Goal: Browse casually: Explore the website without a specific task or goal

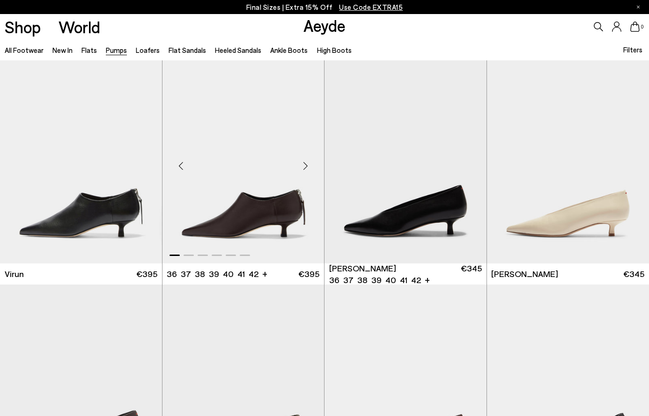
click at [307, 164] on div "Next slide" at bounding box center [305, 166] width 28 height 28
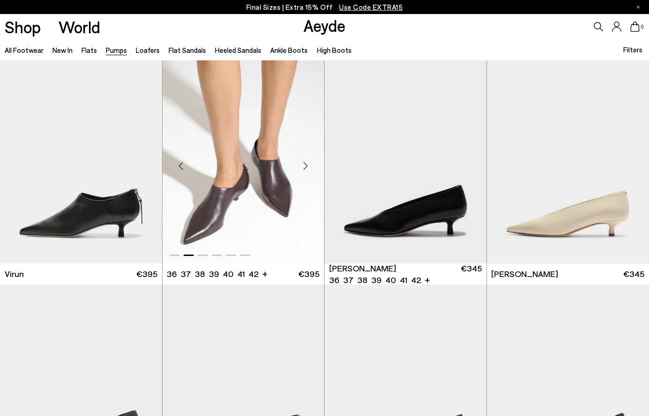
click at [307, 164] on div "Next slide" at bounding box center [305, 166] width 28 height 28
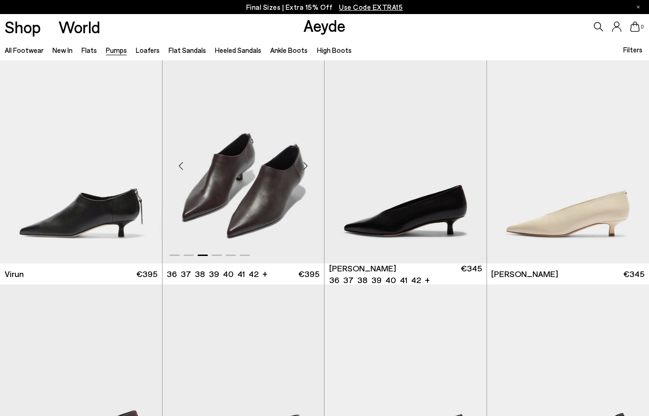
click at [307, 164] on div "Next slide" at bounding box center [305, 166] width 28 height 28
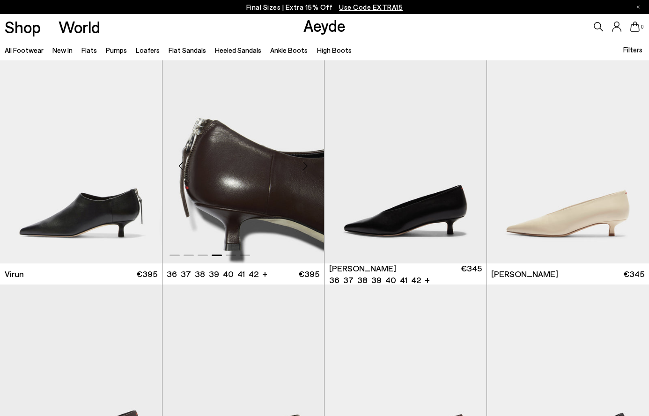
click at [307, 164] on div "Next slide" at bounding box center [305, 166] width 28 height 28
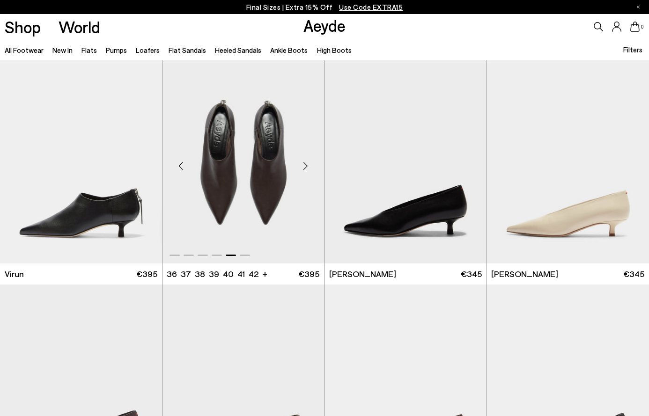
click at [303, 166] on div "Next slide" at bounding box center [305, 166] width 28 height 28
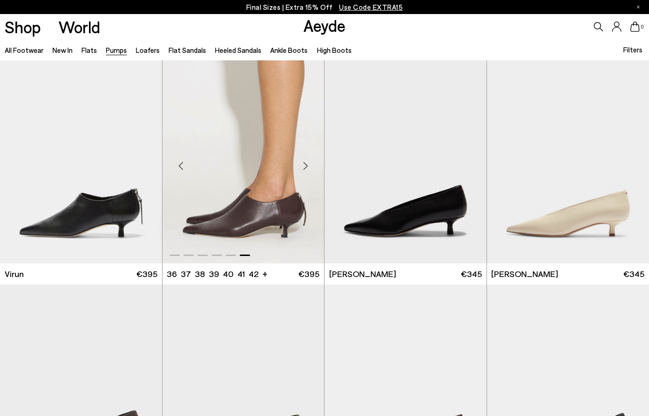
click at [303, 166] on div "Next slide" at bounding box center [305, 166] width 28 height 28
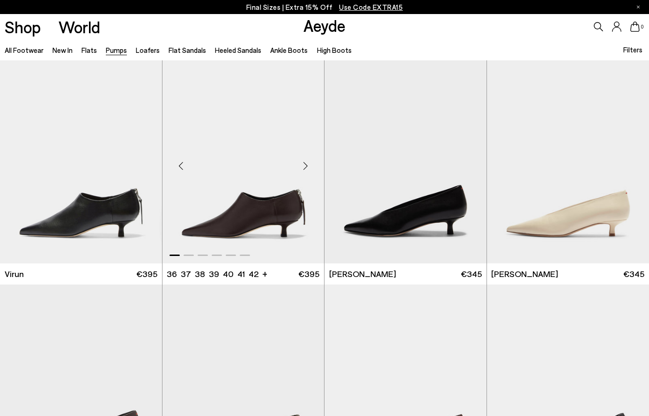
click at [303, 166] on div "Next slide" at bounding box center [305, 166] width 28 height 28
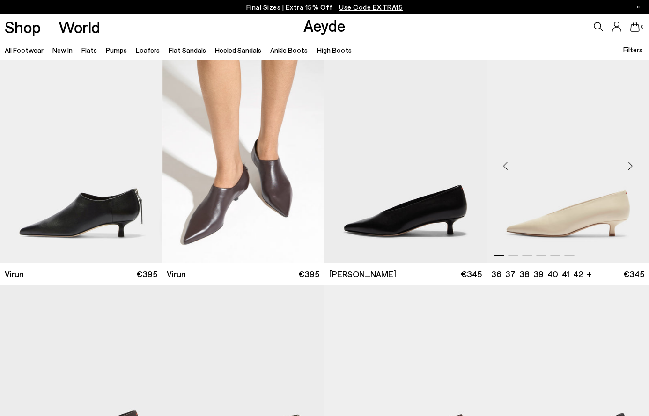
click at [630, 165] on div "Next slide" at bounding box center [630, 166] width 28 height 28
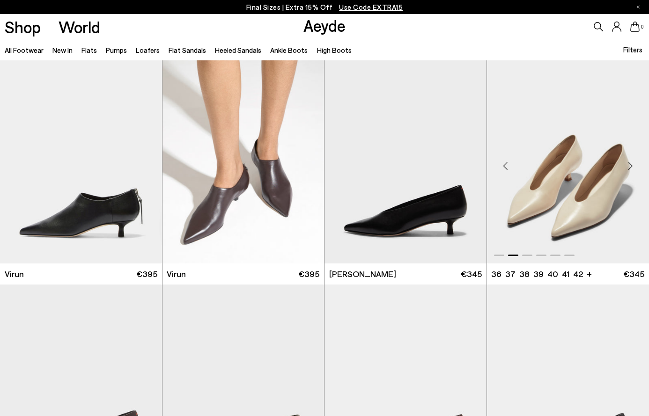
click at [630, 165] on div "Next slide" at bounding box center [630, 166] width 28 height 28
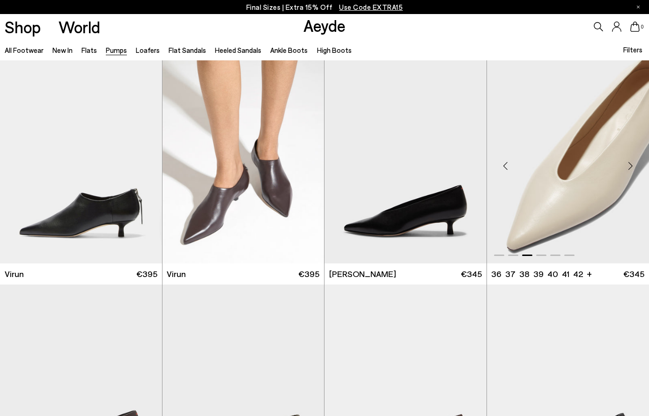
click at [630, 165] on div "Next slide" at bounding box center [630, 166] width 28 height 28
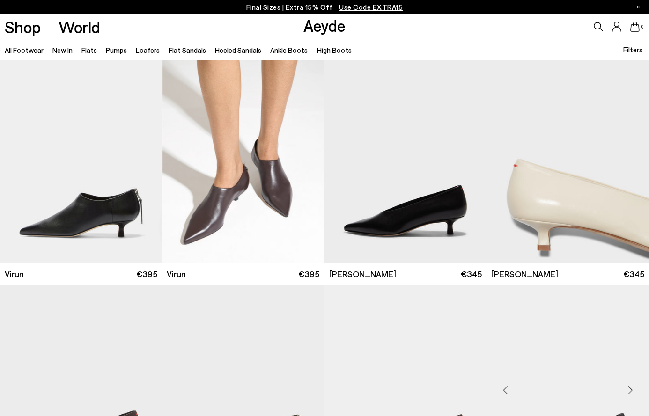
scroll to position [180, 0]
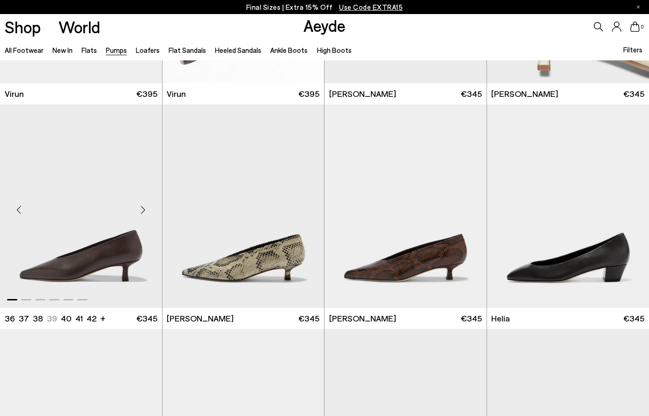
click at [141, 208] on div "Next slide" at bounding box center [143, 210] width 28 height 28
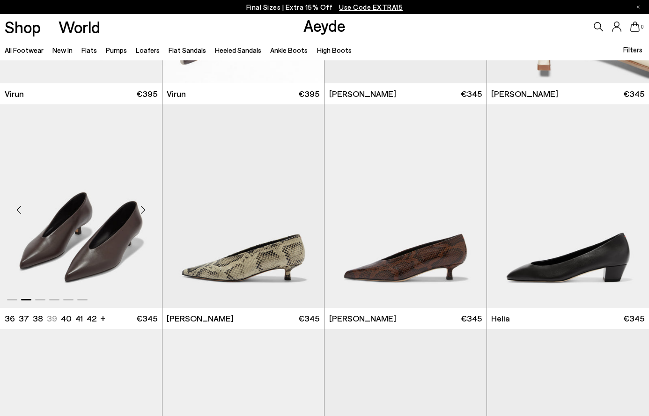
click at [141, 208] on div "Next slide" at bounding box center [143, 210] width 28 height 28
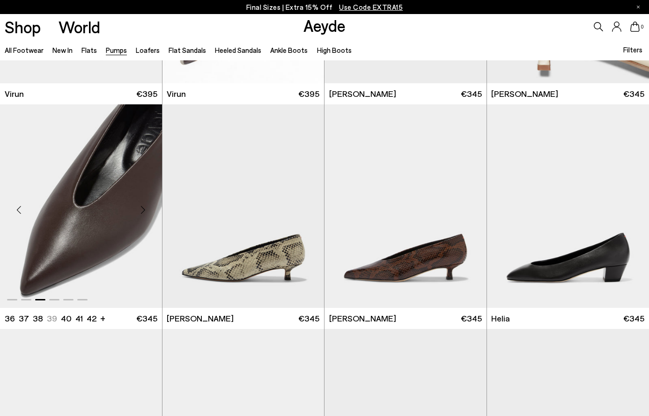
click at [141, 208] on div "Next slide" at bounding box center [143, 210] width 28 height 28
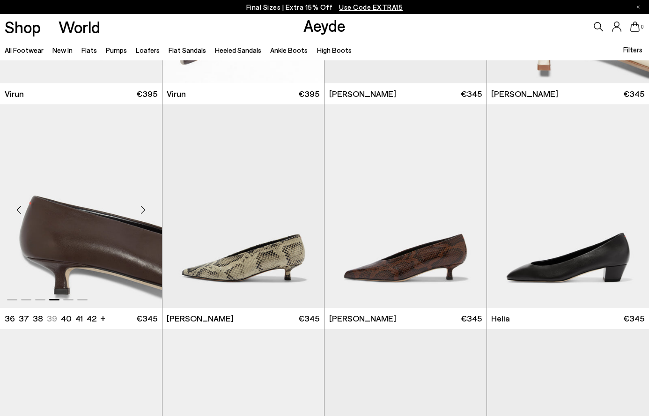
click at [141, 208] on div "Next slide" at bounding box center [143, 210] width 28 height 28
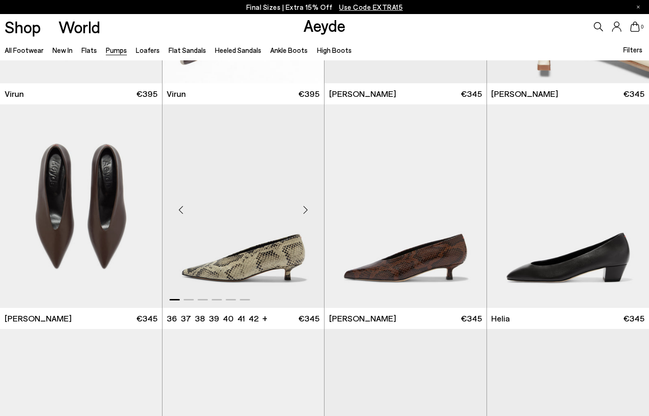
click at [305, 208] on div "Next slide" at bounding box center [305, 210] width 28 height 28
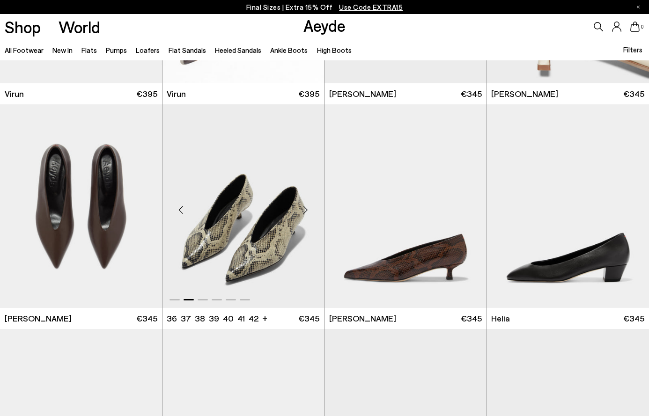
click at [305, 208] on div "Next slide" at bounding box center [305, 210] width 28 height 28
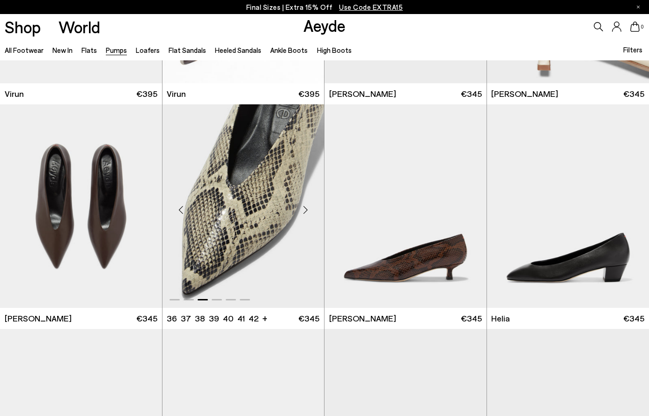
click at [305, 208] on div "Next slide" at bounding box center [305, 210] width 28 height 28
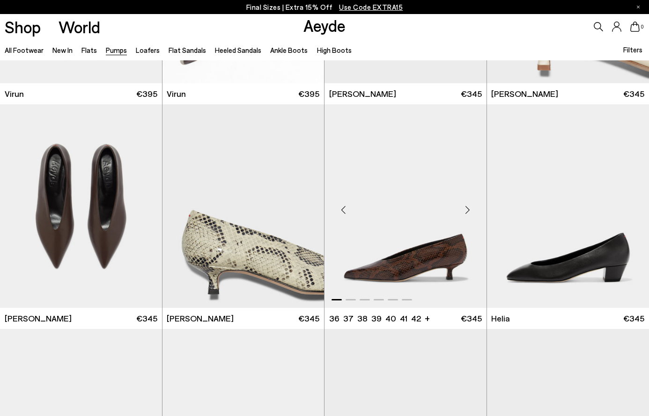
click at [465, 208] on div "Next slide" at bounding box center [468, 210] width 28 height 28
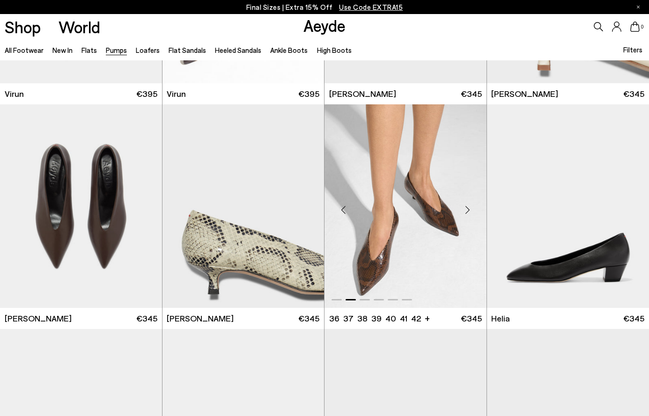
click at [465, 208] on div "Next slide" at bounding box center [468, 210] width 28 height 28
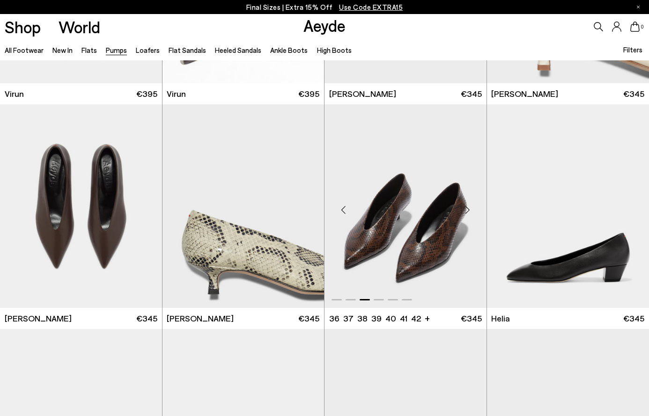
click at [465, 208] on div "Next slide" at bounding box center [468, 210] width 28 height 28
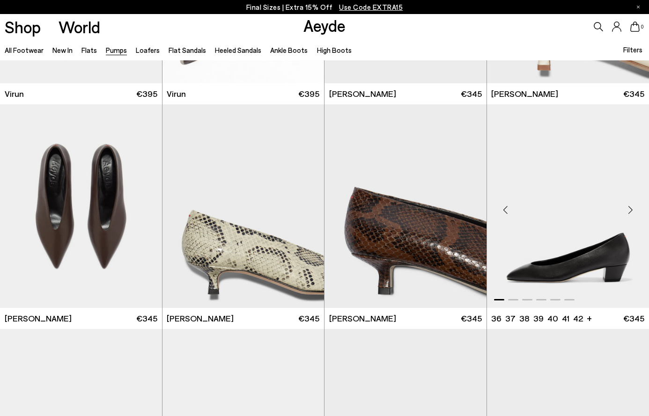
click at [628, 210] on div "Next slide" at bounding box center [630, 210] width 28 height 28
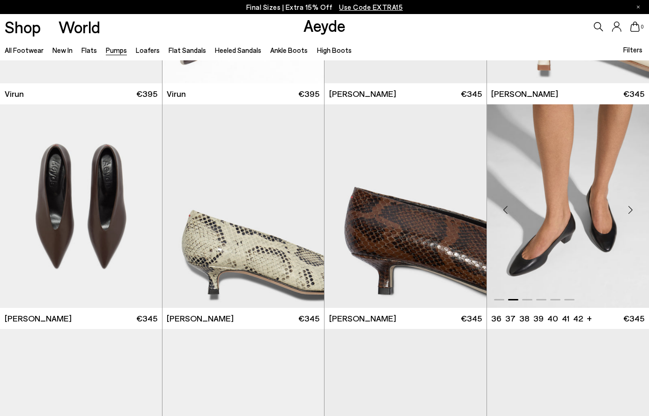
click at [628, 210] on div "Next slide" at bounding box center [630, 210] width 28 height 28
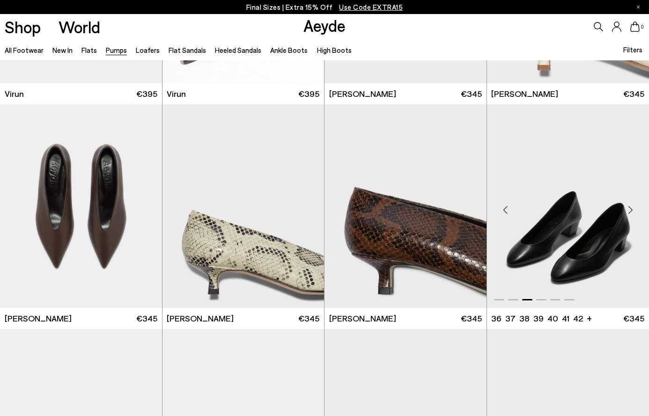
click at [628, 210] on div "Next slide" at bounding box center [630, 210] width 28 height 28
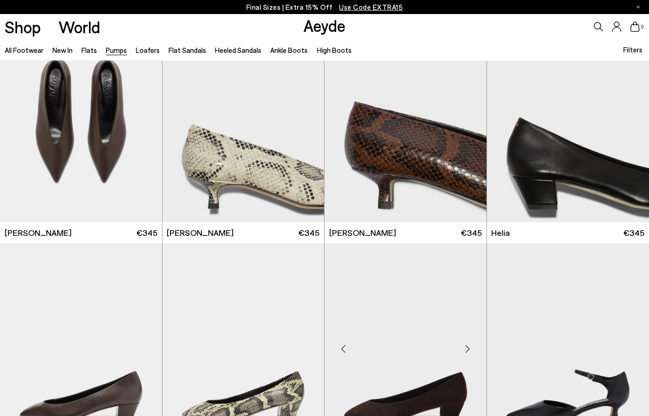
scroll to position [354, 0]
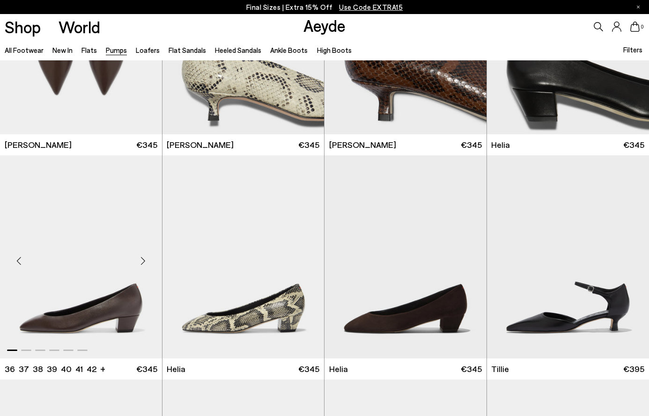
click at [144, 258] on div "Next slide" at bounding box center [143, 261] width 28 height 28
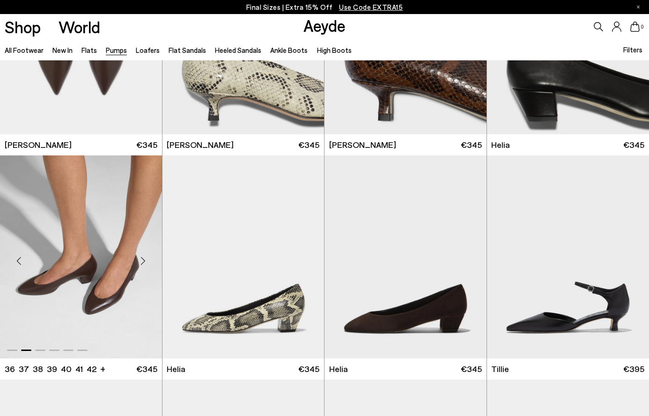
click at [144, 258] on div "Next slide" at bounding box center [143, 261] width 28 height 28
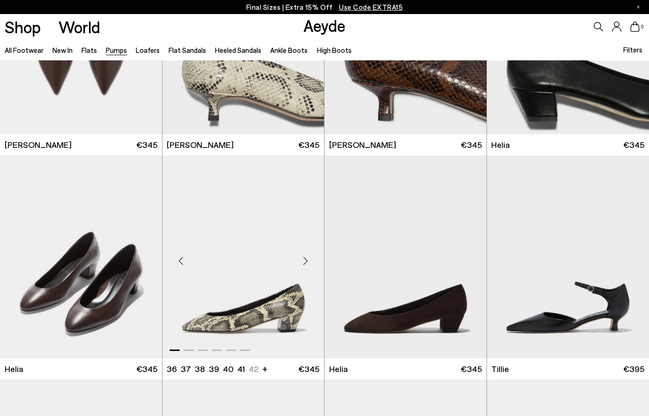
click at [306, 258] on div "Next slide" at bounding box center [305, 261] width 28 height 28
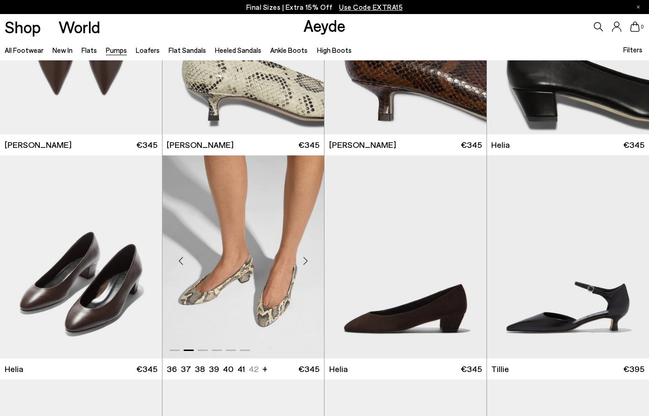
click at [306, 258] on div "Next slide" at bounding box center [305, 261] width 28 height 28
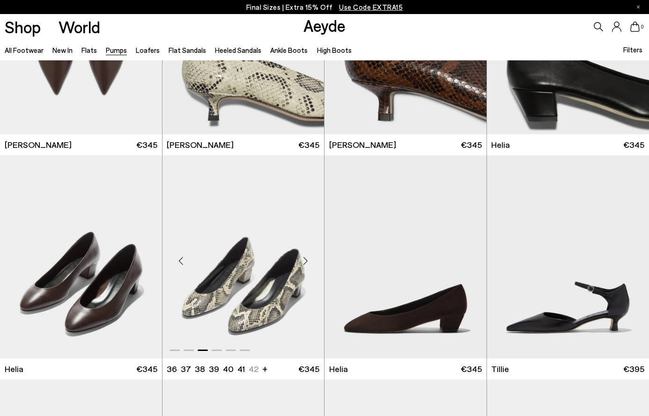
click at [306, 258] on div "Next slide" at bounding box center [305, 261] width 28 height 28
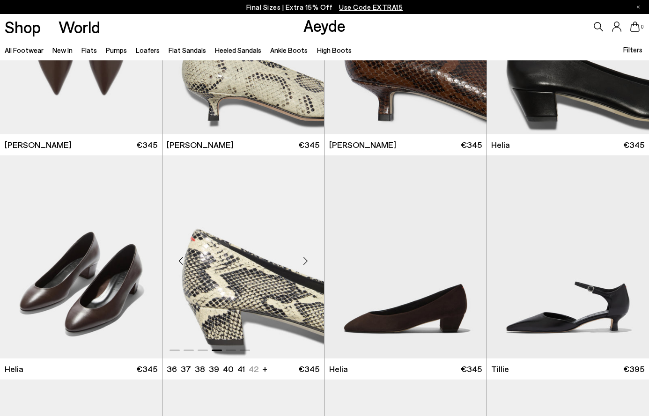
click at [306, 258] on div "Next slide" at bounding box center [305, 261] width 28 height 28
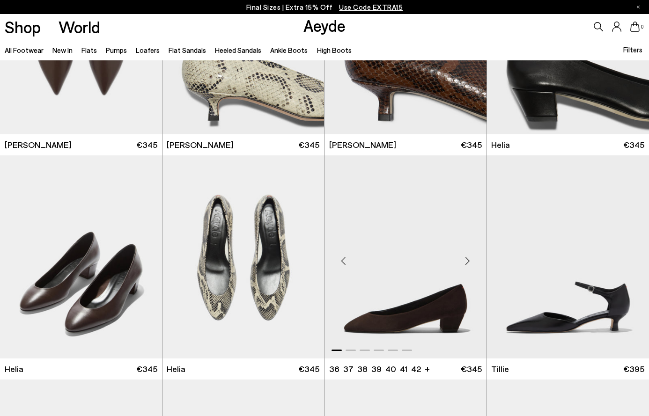
click at [467, 259] on div "Next slide" at bounding box center [468, 261] width 28 height 28
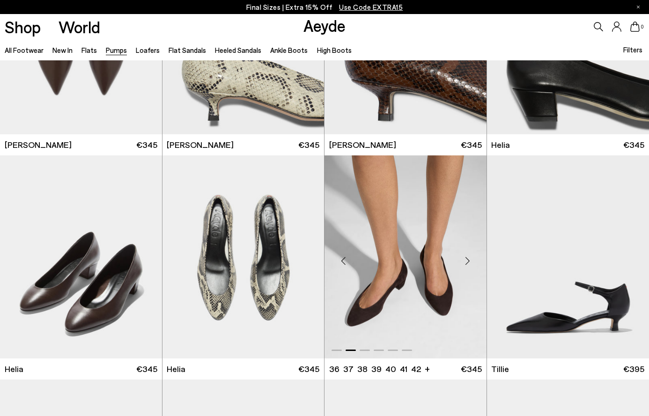
click at [467, 259] on div "Next slide" at bounding box center [468, 261] width 28 height 28
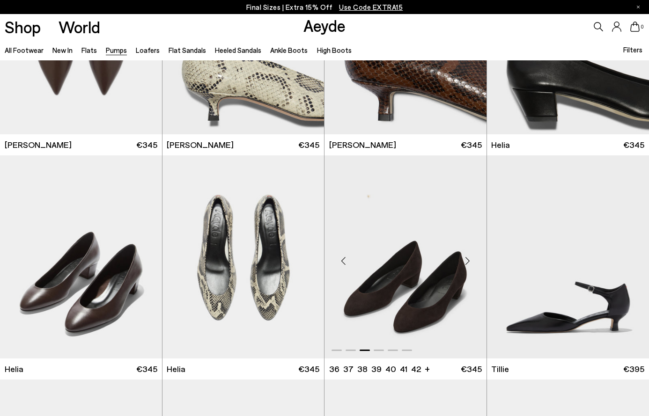
click at [467, 259] on div "Next slide" at bounding box center [468, 261] width 28 height 28
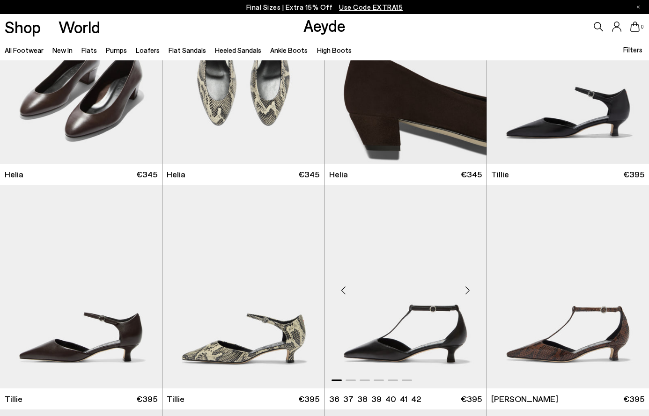
scroll to position [568, 0]
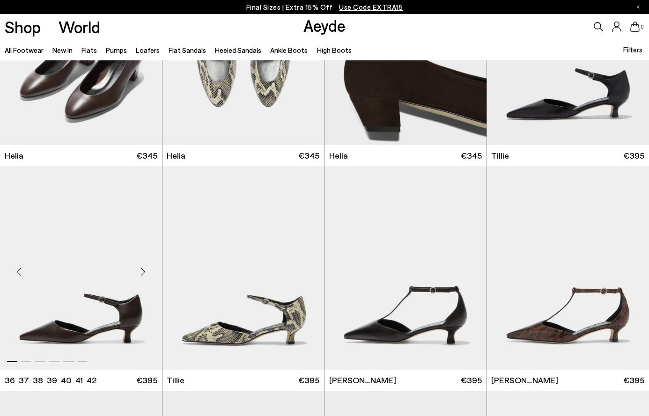
click at [141, 270] on div "Next slide" at bounding box center [143, 272] width 28 height 28
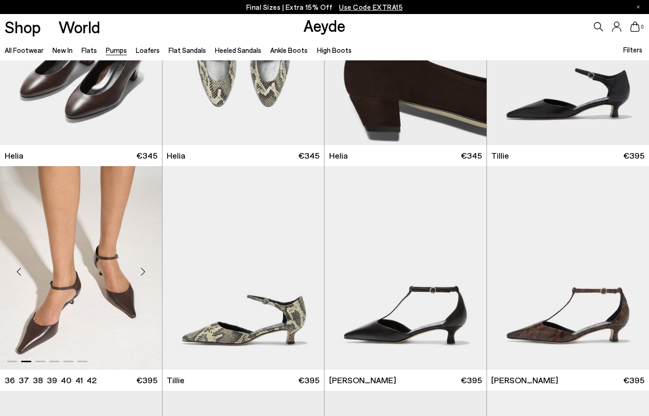
click at [141, 270] on div "Next slide" at bounding box center [143, 272] width 28 height 28
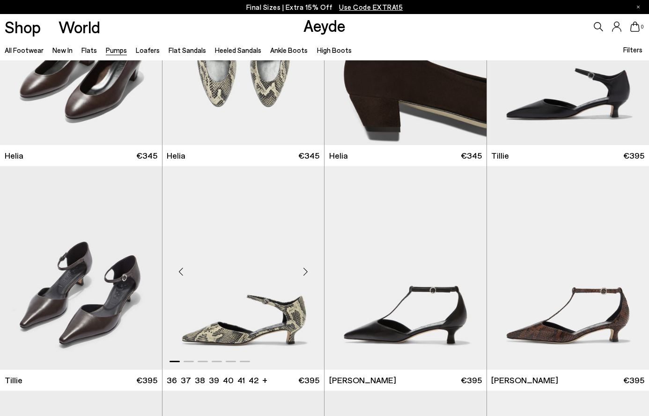
click at [303, 268] on div "Next slide" at bounding box center [305, 272] width 28 height 28
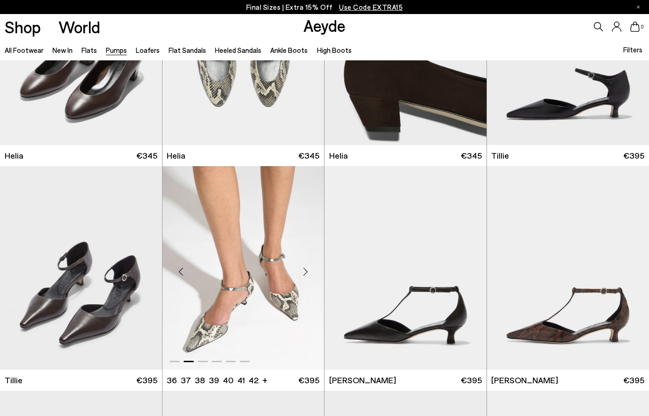
click at [303, 268] on div "Next slide" at bounding box center [305, 272] width 28 height 28
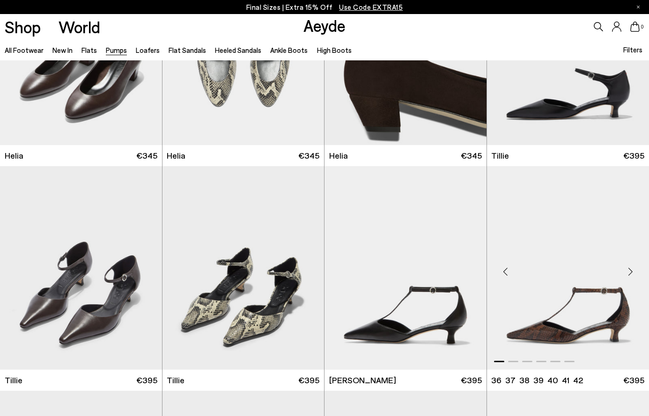
click at [631, 268] on div "Next slide" at bounding box center [630, 272] width 28 height 28
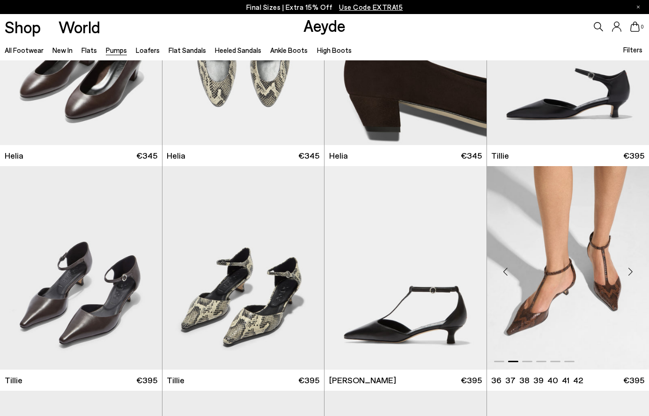
click at [631, 268] on div "Next slide" at bounding box center [630, 272] width 28 height 28
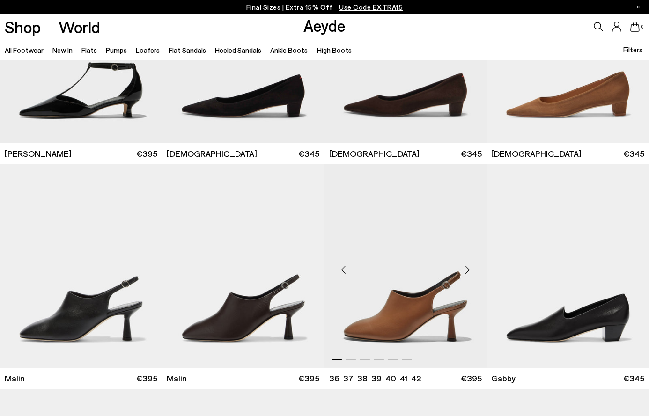
scroll to position [949, 0]
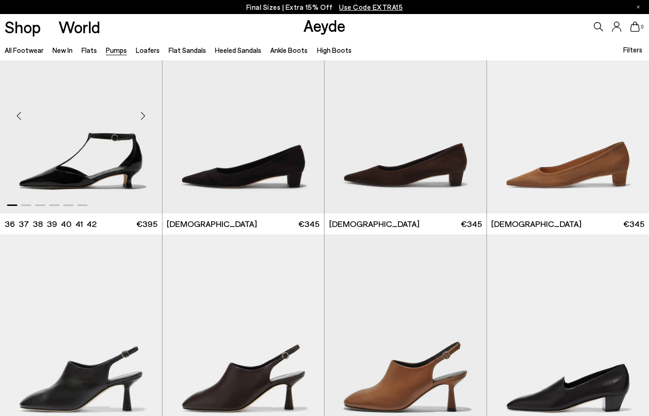
click at [141, 112] on div "Next slide" at bounding box center [143, 116] width 28 height 28
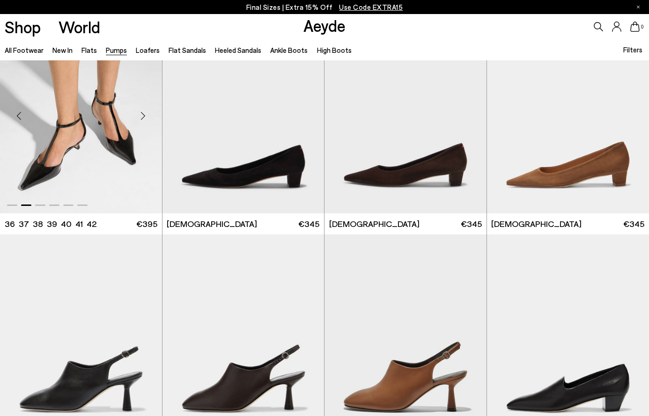
click at [141, 112] on div "Next slide" at bounding box center [143, 116] width 28 height 28
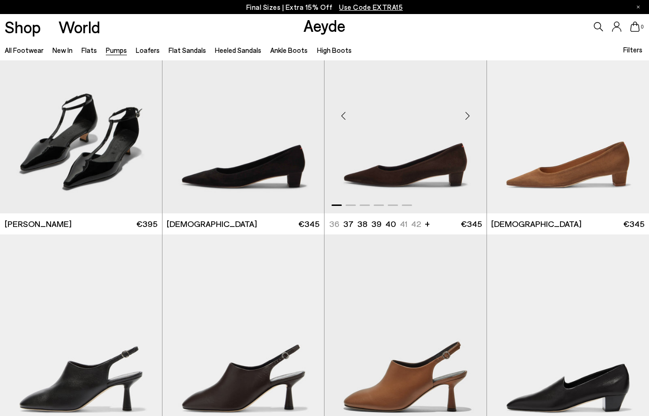
click at [467, 111] on div "Next slide" at bounding box center [468, 116] width 28 height 28
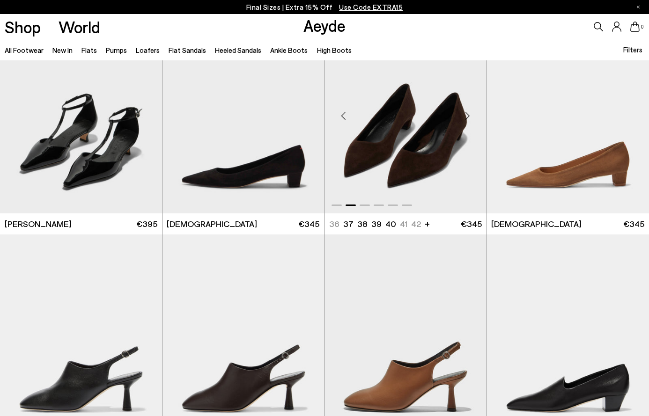
click at [467, 111] on div "Next slide" at bounding box center [468, 116] width 28 height 28
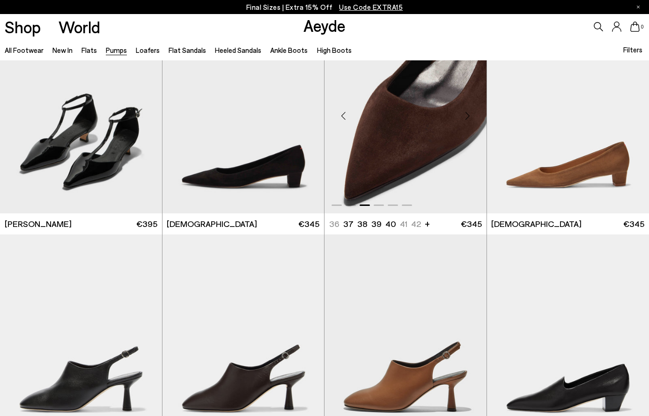
click at [467, 111] on div "Next slide" at bounding box center [468, 116] width 28 height 28
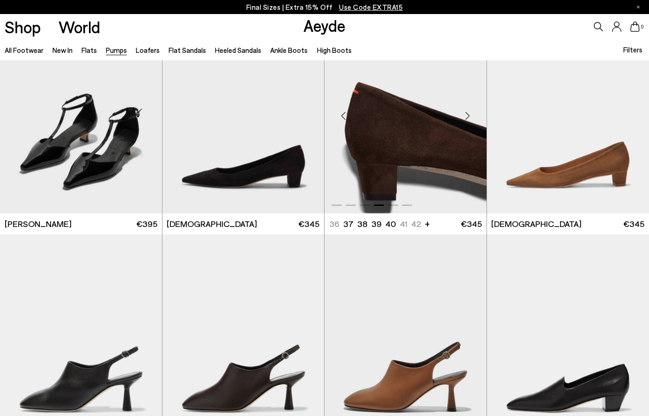
click at [467, 111] on div "Next slide" at bounding box center [468, 116] width 28 height 28
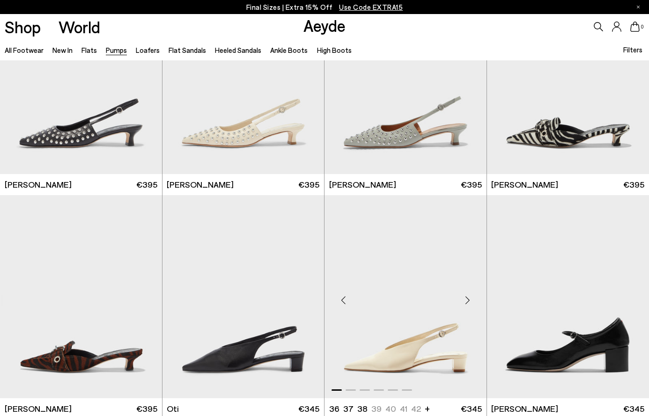
scroll to position [3461, 0]
